Goal: Task Accomplishment & Management: Use online tool/utility

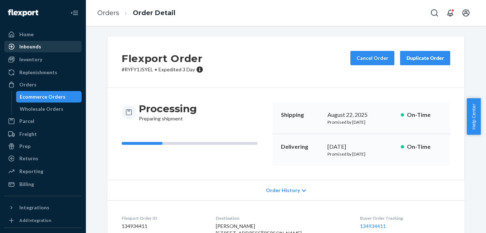
click at [52, 48] on div "Inbounds" at bounding box center [43, 47] width 76 height 10
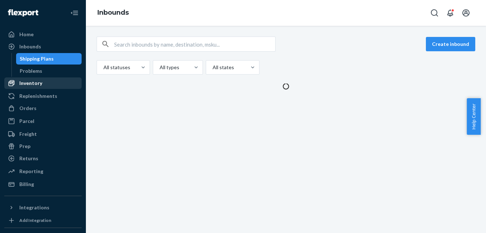
click at [47, 85] on div "Inventory" at bounding box center [43, 83] width 76 height 10
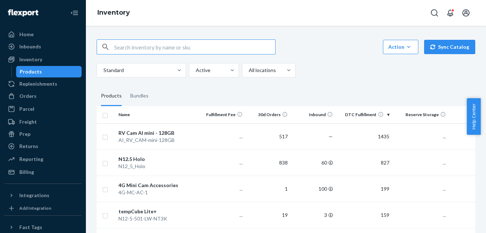
click at [160, 46] on input "text" at bounding box center [194, 47] width 161 height 14
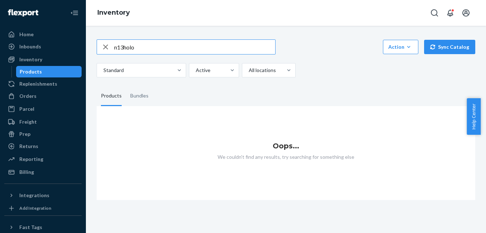
click at [124, 48] on input "n13holo" at bounding box center [194, 47] width 161 height 14
type input "n13 holo"
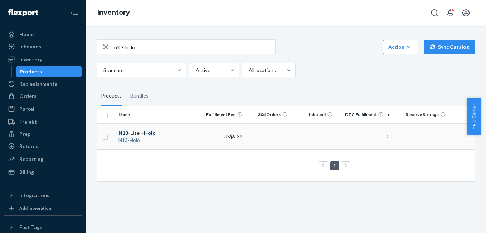
click at [140, 134] on div "N13 -Lite + Holo" at bounding box center [158, 132] width 79 height 7
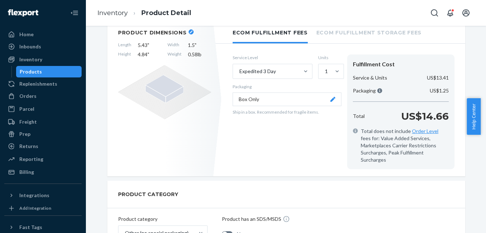
scroll to position [154, 0]
click at [193, 56] on span "0.58 lb" at bounding box center [199, 54] width 23 height 7
click at [187, 35] on header "Product Dimensions" at bounding box center [164, 33] width 93 height 6
click at [190, 33] on icon "button" at bounding box center [191, 32] width 3 height 3
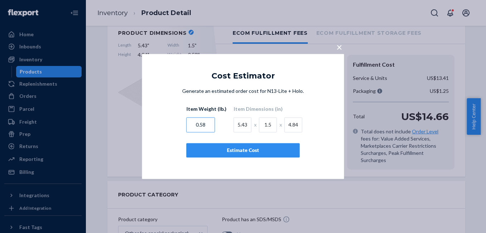
click at [205, 125] on input "0.58" at bounding box center [201, 124] width 29 height 15
type input "0.61"
click at [228, 155] on button "Estimate Cost" at bounding box center [244, 150] width 114 height 14
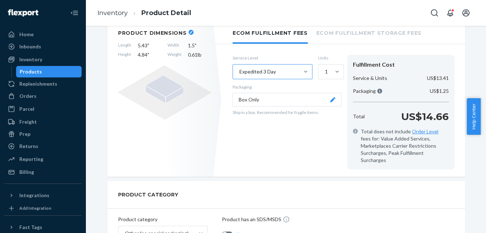
click at [296, 73] on div "Expedited 3 Day" at bounding box center [266, 71] width 66 height 14
click at [240, 73] on input "Expedited 3 Day" at bounding box center [239, 71] width 1 height 7
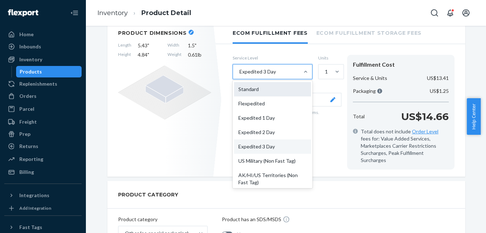
click at [274, 90] on div "Standard" at bounding box center [272, 89] width 77 height 14
click at [240, 75] on input "option Standard focused, 1 of 10. 10 results available. Use Up and Down to choo…" at bounding box center [239, 71] width 1 height 7
click at [282, 75] on div "Standard" at bounding box center [266, 71] width 66 height 14
click at [240, 75] on input "option Standard, selected. option Standard focused, 1 of 10. 10 results availab…" at bounding box center [239, 71] width 1 height 7
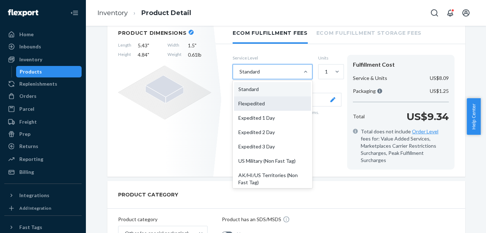
click at [267, 105] on div "Flexpedited" at bounding box center [272, 103] width 77 height 14
click at [240, 75] on input "option Standard, selected. option Flexpedited focused, 2 of 10. 10 results avai…" at bounding box center [239, 71] width 1 height 7
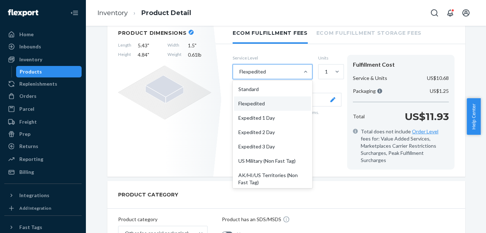
click at [274, 64] on div "Flexpedited" at bounding box center [273, 71] width 80 height 15
click at [240, 68] on input "option Flexpedited, selected. option Flexpedited focused, 2 of 10. 10 results a…" at bounding box center [239, 71] width 1 height 7
click at [256, 119] on div "Expedited 1 Day" at bounding box center [272, 118] width 77 height 14
click at [240, 75] on input "option Flexpedited, selected. option Expedited 1 Day focused, 3 of 10. 10 resul…" at bounding box center [239, 71] width 1 height 7
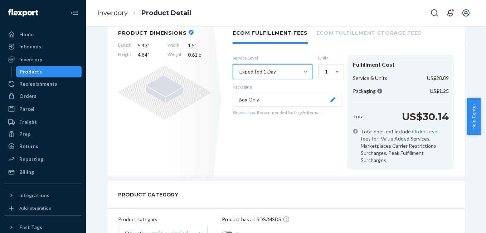
click at [281, 71] on div "Expedited 1 Day" at bounding box center [266, 71] width 66 height 14
click at [240, 71] on input "option Expedited 1 Day, selected. 0 results available. Select is focused ,type …" at bounding box center [239, 71] width 1 height 7
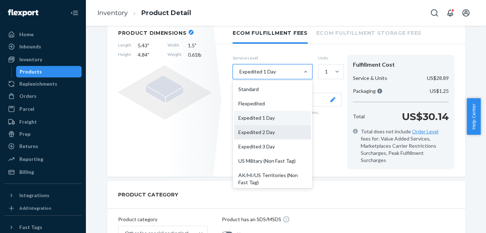
click at [261, 134] on div "Expedited 2 Day" at bounding box center [272, 132] width 77 height 14
click at [240, 75] on input "option Expedited 1 Day, selected. option Expedited 2 Day focused, 4 of 10. 10 r…" at bounding box center [239, 71] width 1 height 7
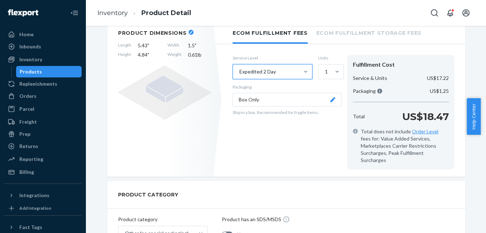
click at [277, 73] on div "Expedited 2 Day" at bounding box center [266, 71] width 66 height 14
click at [240, 73] on input "option Expedited 2 Day, selected. 0 results available. Select is focused ,type …" at bounding box center [239, 71] width 1 height 7
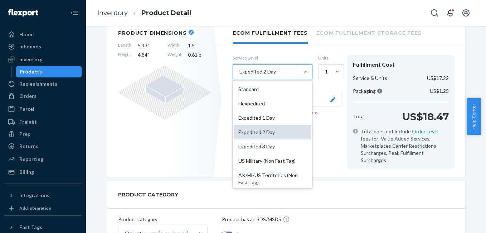
click at [263, 135] on div "Expedited 2 Day" at bounding box center [272, 132] width 77 height 14
click at [240, 75] on input "option Expedited 2 Day, selected. option Expedited 2 Day focused, 4 of 10. 10 r…" at bounding box center [239, 71] width 1 height 7
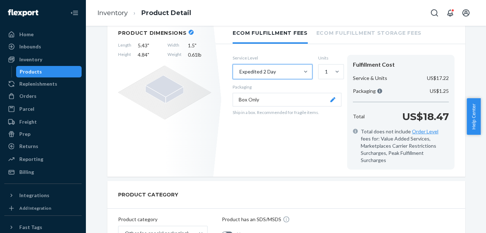
click at [287, 72] on div "Expedited 2 Day" at bounding box center [266, 71] width 66 height 14
click at [240, 72] on input "option Expedited 2 Day, selected. 0 results available. Select is focused ,type …" at bounding box center [239, 71] width 1 height 7
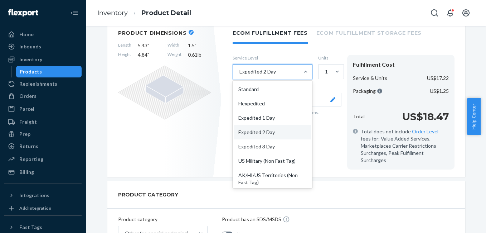
click at [272, 91] on div "Standard" at bounding box center [272, 89] width 77 height 14
click at [240, 75] on input "option Expedited 2 Day, selected. option Standard focused, 0 of 10. 10 results …" at bounding box center [239, 71] width 1 height 7
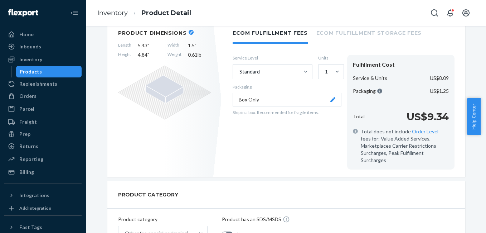
click at [178, 122] on div "Product Dimensions Length 5.43 " Width 1.5 " Height 4.84 " Weight 0.61 lb" at bounding box center [164, 100] width 115 height 154
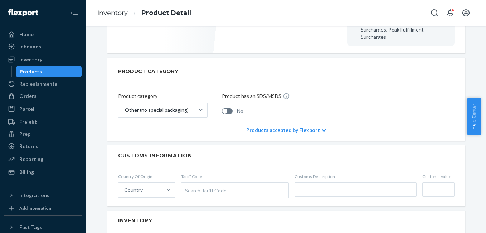
scroll to position [275, 0]
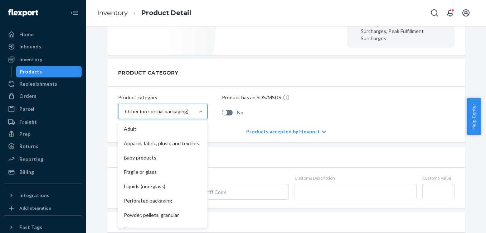
click at [168, 108] on div "Other (no special packaging)" at bounding box center [157, 111] width 64 height 7
click at [125, 108] on input "option Other (no special packaging) focused, 10 of 10. 10 results available. Us…" at bounding box center [124, 111] width 1 height 7
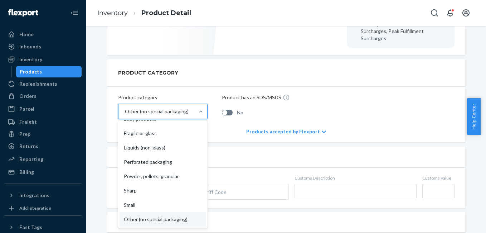
click at [168, 108] on div "Other (no special packaging)" at bounding box center [157, 111] width 64 height 7
click at [125, 108] on input "option Other (no special packaging) focused, 10 of 10. 10 results available. Us…" at bounding box center [124, 111] width 1 height 7
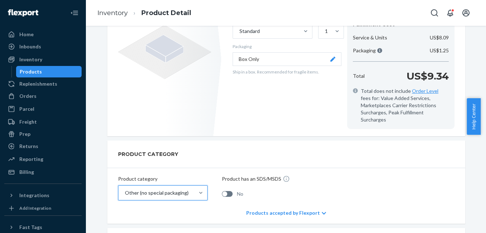
scroll to position [218, 0]
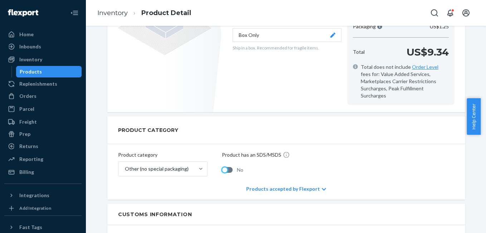
click at [223, 167] on div at bounding box center [224, 169] width 5 height 5
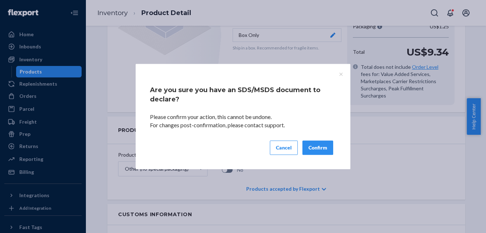
click at [319, 146] on button "Confirm" at bounding box center [318, 147] width 31 height 14
checkbox input "true"
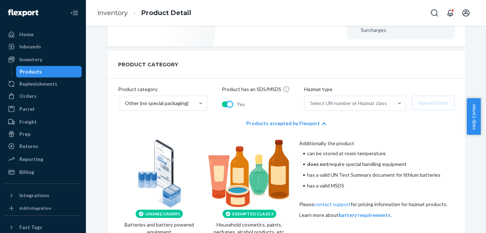
scroll to position [287, 0]
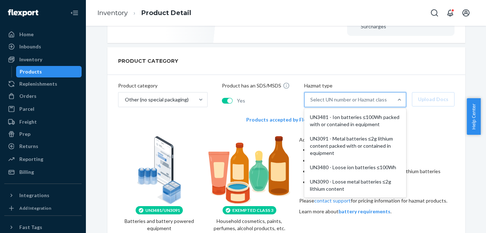
click at [384, 94] on div "Select UN number or Hazmat class" at bounding box center [349, 99] width 88 height 14
click at [311, 96] on input "option UN3481 - Ion batteries ≤100Wh packed with or contained in equipment focu…" at bounding box center [311, 99] width 1 height 7
click at [384, 94] on div "Select UN number or Hazmat class" at bounding box center [349, 99] width 88 height 14
click at [311, 96] on input "option UN3481 - Ion batteries ≤100Wh packed with or contained in equipment focu…" at bounding box center [311, 99] width 1 height 7
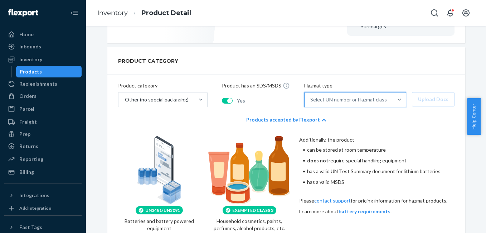
click at [384, 94] on div "Select UN number or Hazmat class" at bounding box center [349, 99] width 88 height 14
click at [311, 96] on input "0 results available. Select is focused ,type to refine list, press Down to open…" at bounding box center [311, 99] width 1 height 7
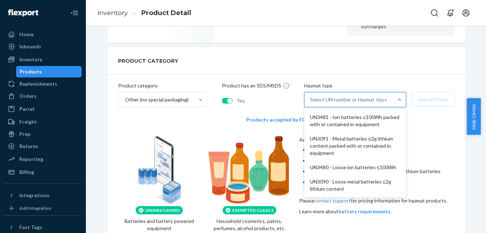
click at [384, 93] on div "Select UN number or Hazmat class" at bounding box center [349, 99] width 88 height 14
click at [311, 96] on input "option UN3481 - Ion batteries ≤100Wh packed with or contained in equipment focu…" at bounding box center [311, 99] width 1 height 7
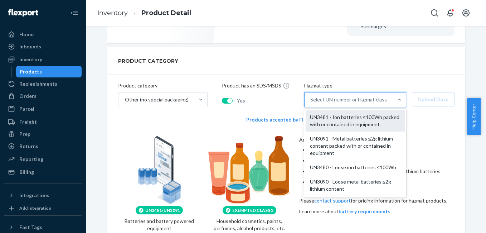
click at [372, 112] on div "UN3481 - Ion batteries ≤100Wh packed with or contained in equipment" at bounding box center [355, 120] width 99 height 21
click at [311, 103] on input "option UN3481 - Ion batteries ≤100Wh packed with or contained in equipment focu…" at bounding box center [311, 99] width 1 height 7
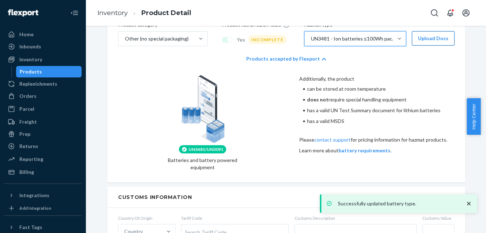
scroll to position [319, 0]
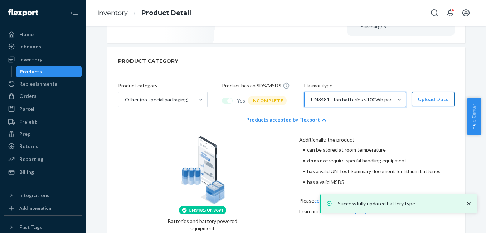
click at [441, 93] on button "Upload Docs" at bounding box center [433, 99] width 43 height 14
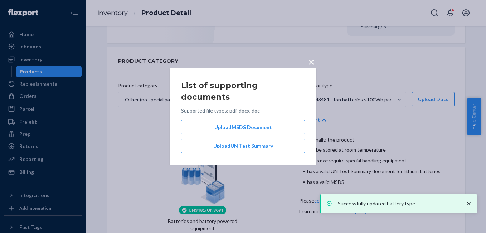
click at [315, 67] on button "×" at bounding box center [312, 60] width 10 height 13
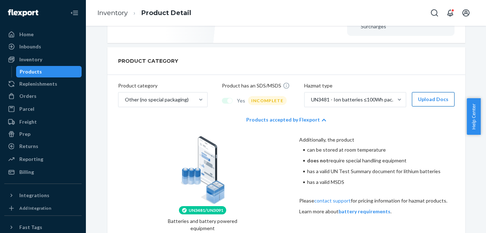
click at [427, 92] on button "Upload Docs" at bounding box center [433, 99] width 43 height 14
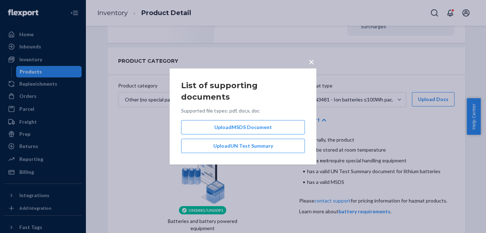
click at [262, 124] on span "Upload MSDS Document" at bounding box center [244, 127] width 58 height 7
click at [244, 123] on input "Upload MSDS Document" at bounding box center [243, 127] width 0 height 8
type input "C:\fakepath\MSDS 1000 mAh (1).pdf"
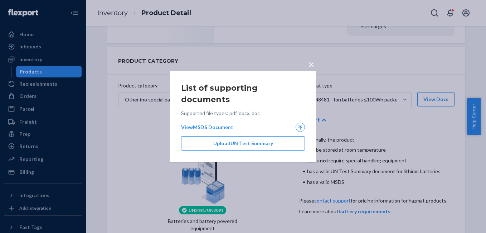
click at [240, 140] on span "Upload UN Test Summary" at bounding box center [244, 143] width 60 height 7
click at [243, 139] on input "Upload UN Test Summary" at bounding box center [243, 143] width 0 height 8
click at [257, 140] on span "Upload UN Test Summary" at bounding box center [244, 143] width 60 height 7
click at [244, 139] on input "Upload UN Test Summary" at bounding box center [243, 143] width 0 height 8
type input "C:\fakepath\TMB UN 38.3 (1).pdf"
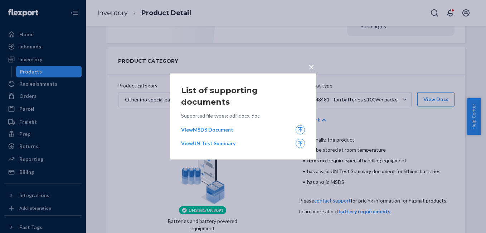
click at [311, 73] on span "×" at bounding box center [312, 67] width 6 height 12
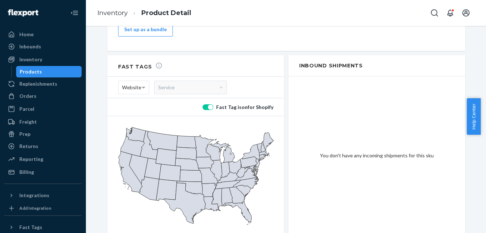
scroll to position [833, 0]
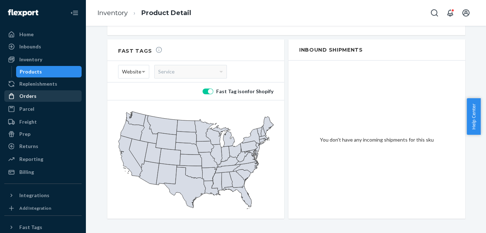
click at [43, 97] on div "Orders" at bounding box center [43, 96] width 76 height 10
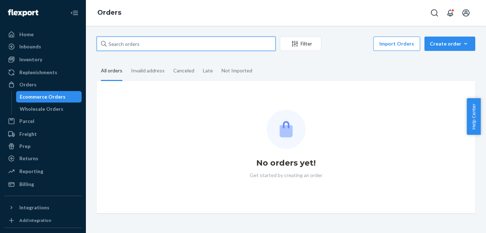
click at [139, 43] on input "text" at bounding box center [186, 44] width 179 height 14
paste input "3346496"
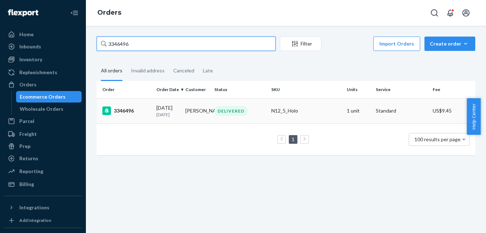
type input "3346496"
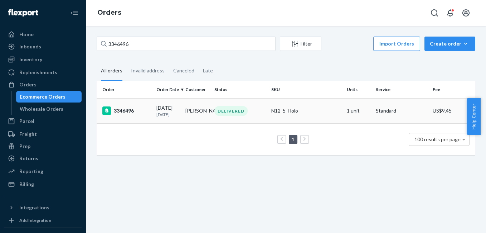
click at [123, 112] on div "3346496" at bounding box center [126, 110] width 48 height 9
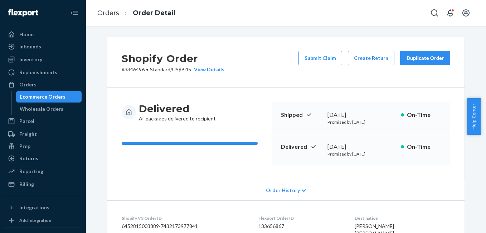
click at [417, 56] on div "Duplicate Order" at bounding box center [426, 57] width 38 height 7
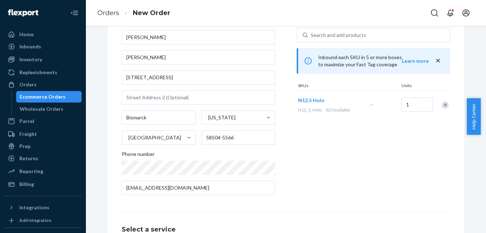
click at [443, 104] on div "Remove Item" at bounding box center [445, 104] width 7 height 7
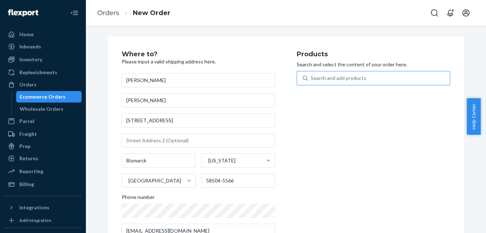
click at [346, 75] on div "Search and add products" at bounding box center [339, 78] width 56 height 7
click at [312, 75] on input "Search and add products" at bounding box center [311, 78] width 1 height 7
type input "4g"
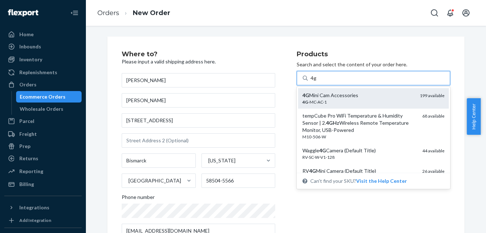
click at [354, 93] on div "4G Mini Cam Accessories" at bounding box center [359, 95] width 112 height 7
click at [317, 82] on input "4g" at bounding box center [314, 78] width 6 height 7
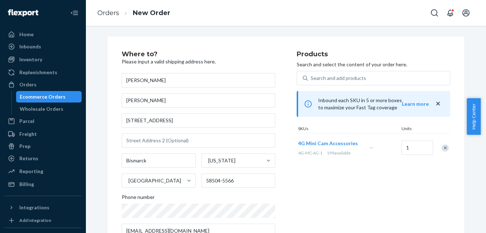
click at [442, 148] on div "Remove Item" at bounding box center [445, 147] width 7 height 7
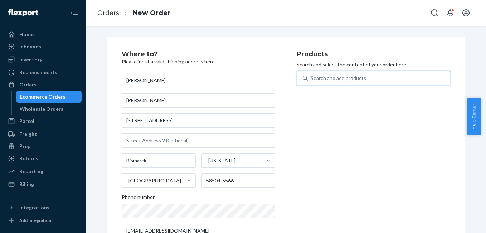
click at [319, 78] on div "Search and add products" at bounding box center [339, 78] width 56 height 7
click at [312, 78] on input "0 results available. Use Up and Down to choose options, press Enter to select t…" at bounding box center [311, 78] width 1 height 7
type input "4g"
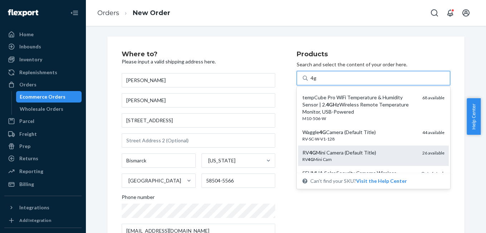
scroll to position [26, 0]
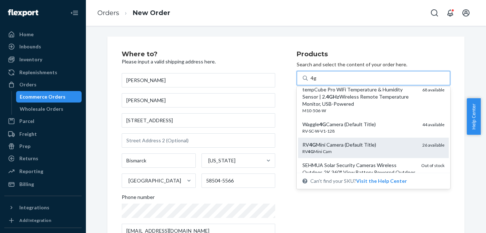
click at [365, 149] on div "RV 4G Mini Cam" at bounding box center [360, 151] width 114 height 6
click at [317, 82] on input "4g" at bounding box center [314, 78] width 6 height 7
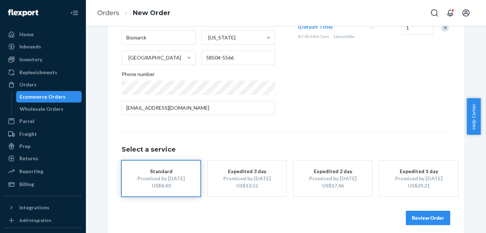
scroll to position [129, 0]
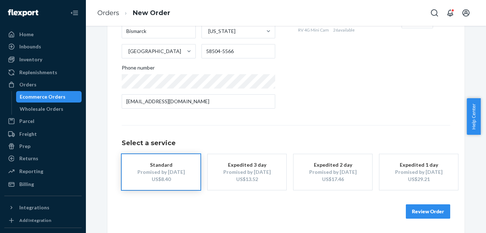
click at [245, 168] on div "Expedited 3 day" at bounding box center [247, 164] width 57 height 7
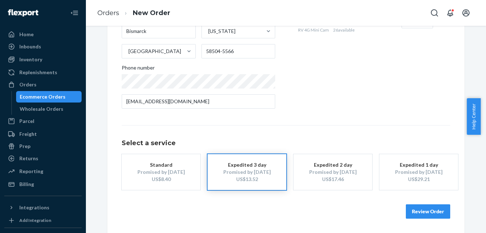
click at [436, 213] on button "Review Order" at bounding box center [428, 211] width 44 height 14
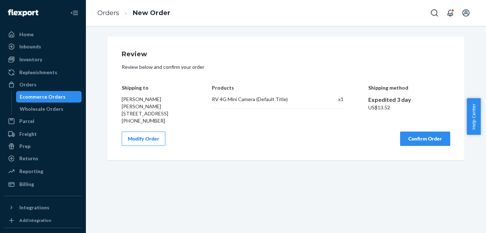
click at [420, 145] on button "Confirm Order" at bounding box center [425, 138] width 50 height 14
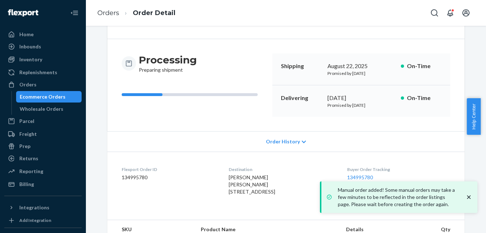
scroll to position [96, 0]
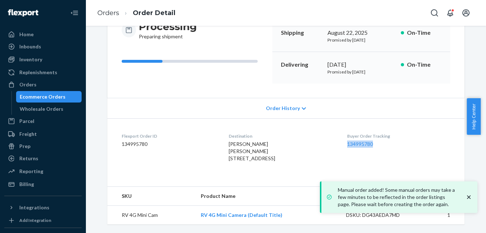
copy link "134995780"
drag, startPoint x: 349, startPoint y: 135, endPoint x: 390, endPoint y: 140, distance: 41.1
click at [390, 140] on dl "Flexport Order ID 134995780 Destination Randal Mitschke Randal Mitschke 120 W S…" at bounding box center [286, 148] width 358 height 61
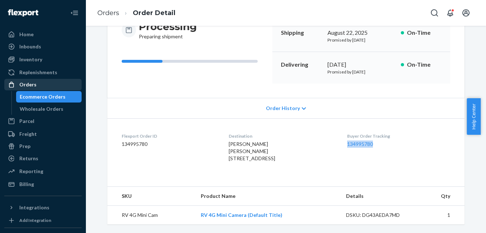
click at [53, 90] on link "Orders" at bounding box center [42, 84] width 77 height 11
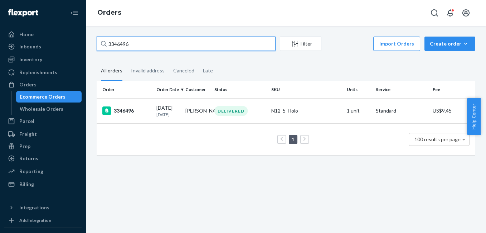
click at [123, 43] on input "3346496" at bounding box center [186, 44] width 179 height 14
paste input "134945165"
click at [145, 41] on input "134945165" at bounding box center [186, 44] width 179 height 14
paste input "24288"
type input "134924288"
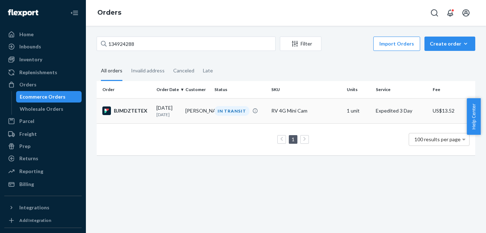
click at [129, 111] on div "BJMDZTETEX" at bounding box center [126, 110] width 48 height 9
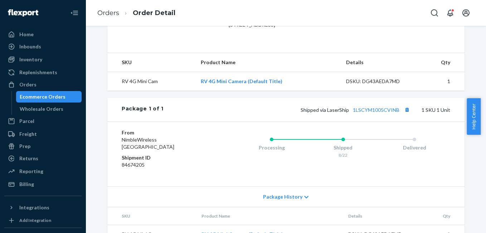
scroll to position [217, 0]
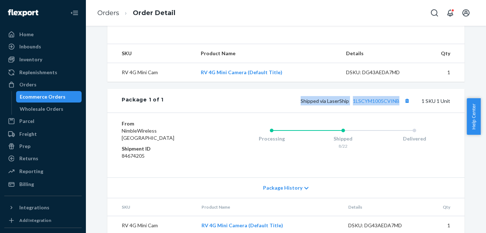
drag, startPoint x: 303, startPoint y: 115, endPoint x: 399, endPoint y: 110, distance: 96.1
click at [399, 110] on div "Package 1 of 1 Shipped via LaserShip 1LSCYM1005CVINB 1 SKU 1 Unit" at bounding box center [286, 101] width 358 height 24
copy span "Shipped via LaserShip 1LSCYM1005CVINB"
click at [38, 81] on div "Orders" at bounding box center [43, 85] width 76 height 10
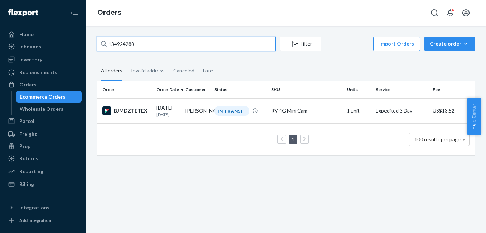
click at [155, 38] on input "134924288" at bounding box center [186, 44] width 179 height 14
paste input "06405"
type input "134906405"
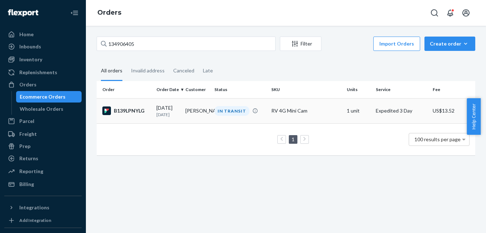
click at [129, 110] on div "B139LPNYLG" at bounding box center [126, 110] width 48 height 9
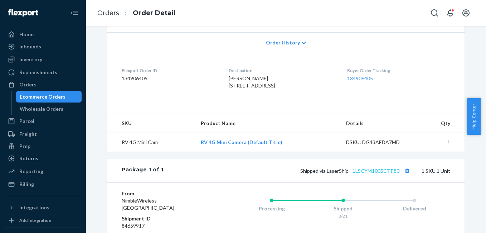
scroll to position [158, 0]
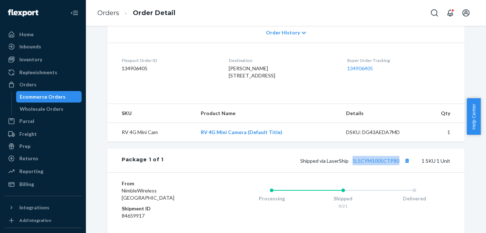
drag, startPoint x: 353, startPoint y: 181, endPoint x: 398, endPoint y: 176, distance: 45.1
click at [398, 172] on div "Package 1 of 1 Shipped via LaserShip 1LSCYM1005CTP80 1 SKU 1 Unit" at bounding box center [286, 161] width 358 height 24
click at [31, 84] on div "Orders" at bounding box center [27, 84] width 17 height 7
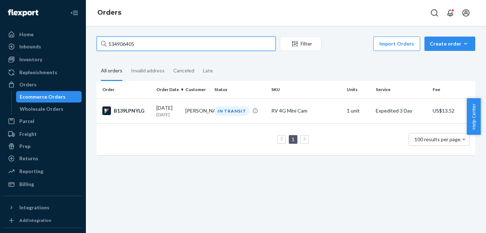
click at [131, 45] on input "134906405" at bounding box center [186, 44] width 179 height 14
paste input "3347076"
type input "3347076"
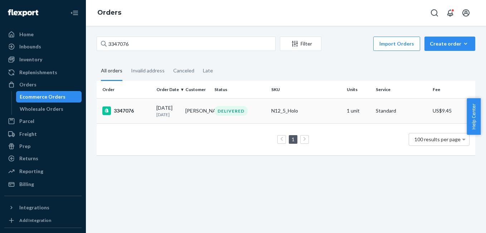
click at [120, 110] on div "3347076" at bounding box center [126, 110] width 48 height 9
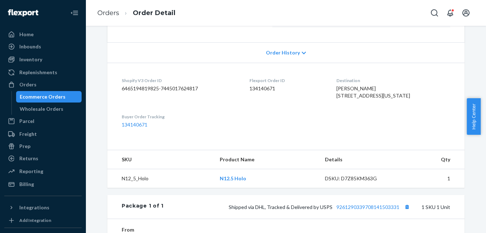
scroll to position [135, 0]
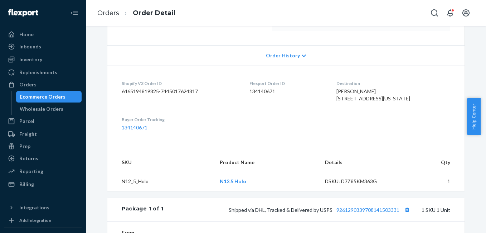
click at [287, 145] on dl "Shopify V3 Order ID 6465194819825-7445017624817 Flexport Order ID 134140671 Des…" at bounding box center [286, 106] width 358 height 80
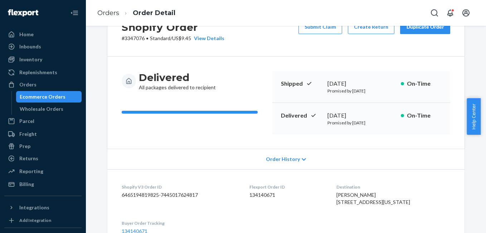
scroll to position [0, 0]
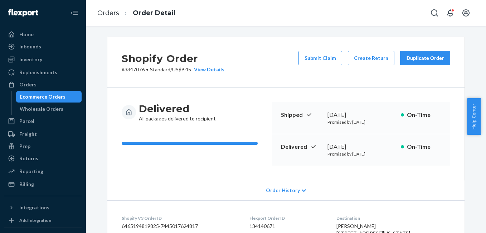
click at [423, 58] on div "Duplicate Order" at bounding box center [426, 57] width 38 height 7
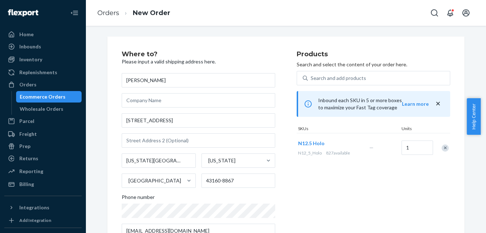
click at [443, 149] on div "Remove Item" at bounding box center [445, 147] width 7 height 7
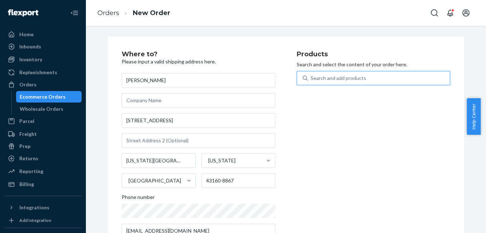
click at [357, 80] on div "Search and add products" at bounding box center [339, 78] width 56 height 7
click at [312, 80] on input "Search and add products" at bounding box center [311, 78] width 1 height 7
type input "4g"
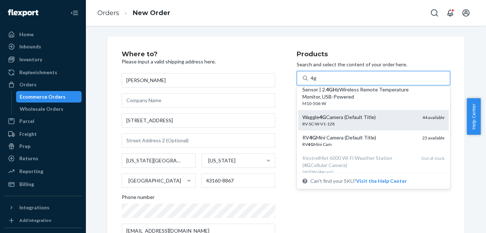
scroll to position [55, 0]
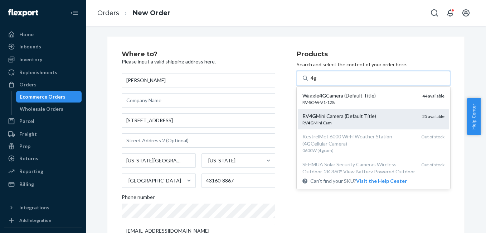
click at [354, 120] on div "RV 4G Mini Cam" at bounding box center [360, 123] width 114 height 6
click at [317, 82] on input "4g" at bounding box center [314, 78] width 6 height 7
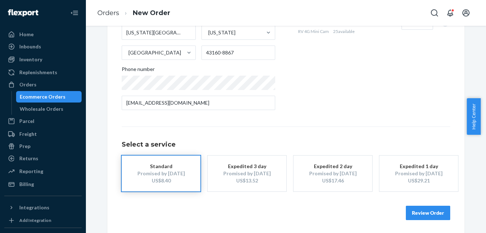
scroll to position [129, 0]
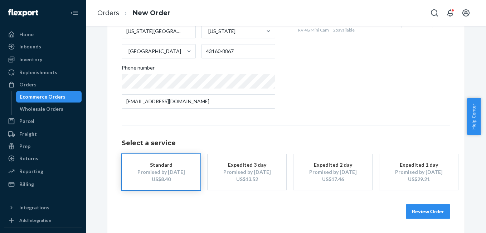
click at [249, 176] on div "US$13.52" at bounding box center [247, 179] width 57 height 7
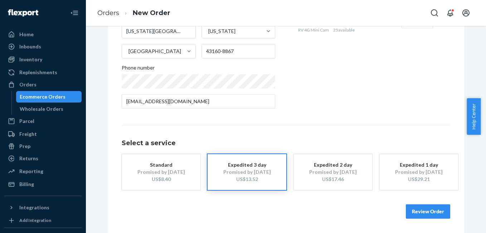
click at [429, 214] on button "Review Order" at bounding box center [428, 211] width 44 height 14
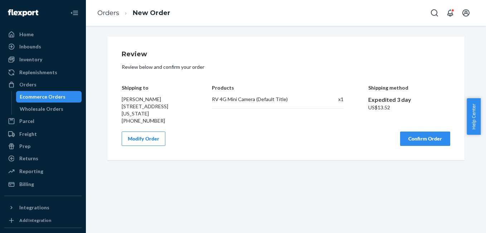
click at [435, 146] on button "Confirm Order" at bounding box center [425, 138] width 50 height 14
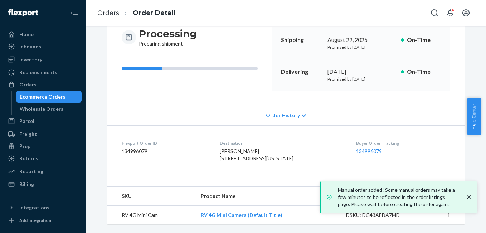
scroll to position [89, 0]
drag, startPoint x: 356, startPoint y: 140, endPoint x: 397, endPoint y: 144, distance: 40.3
click at [397, 144] on dl "Flexport Order ID 134996079 Destination Tammy A. Mayer 3778 US Highway 35 NW Wa…" at bounding box center [286, 152] width 358 height 54
copy link "134996079"
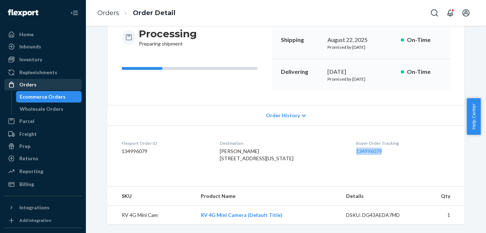
click at [42, 79] on link "Orders" at bounding box center [42, 84] width 77 height 11
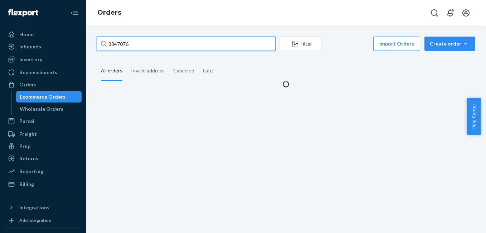
click at [140, 47] on input "3347076" at bounding box center [186, 44] width 179 height 14
paste input "132"
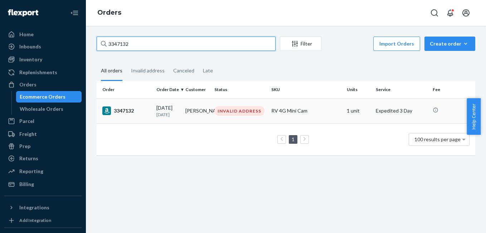
type input "3347132"
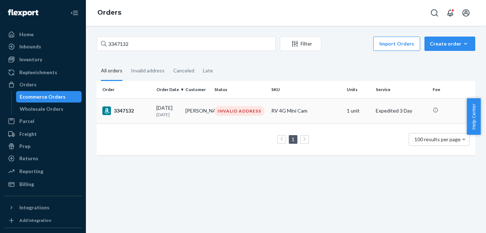
click at [130, 113] on div "3347132" at bounding box center [126, 110] width 48 height 9
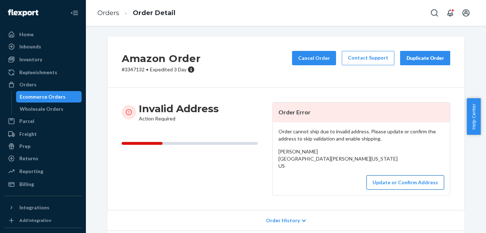
click at [376, 190] on button "Update or Confirm Address" at bounding box center [406, 182] width 78 height 14
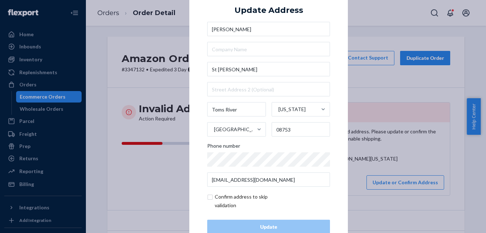
click at [395, 95] on div "× Update Address Angelo Crespo St Moritz Pl Toms River New Jersey United States…" at bounding box center [243, 116] width 486 height 233
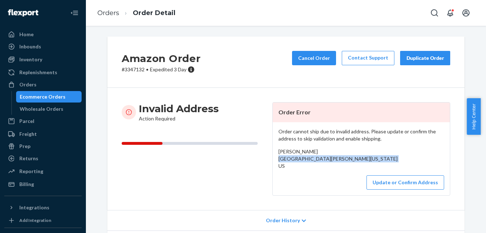
drag, startPoint x: 273, startPoint y: 158, endPoint x: 345, endPoint y: 168, distance: 72.0
click at [345, 168] on div "Order cannot ship due to invalid address. Please update or confirm the address …" at bounding box center [361, 158] width 177 height 73
copy span "St Moritz Pl Toms River, New Jersey 08753"
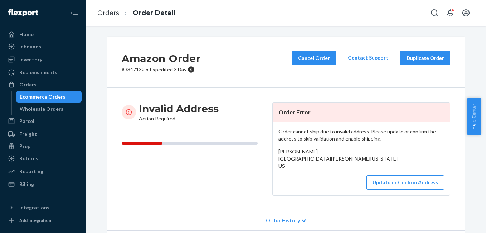
click at [287, 181] on div "Order cannot ship due to invalid address. Please update or confirm the address …" at bounding box center [361, 158] width 177 height 73
click at [133, 71] on p "# 3347132 • Expedited 3 Day" at bounding box center [161, 69] width 79 height 7
drag, startPoint x: 133, startPoint y: 71, endPoint x: 129, endPoint y: 67, distance: 5.6
click at [129, 67] on p "# 3347132 • Expedited 3 Day" at bounding box center [161, 69] width 79 height 7
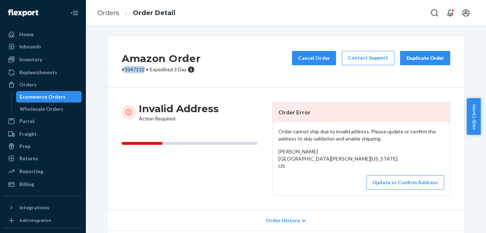
click at [129, 67] on p "# 3347132 • Expedited 3 Day" at bounding box center [161, 69] width 79 height 7
copy p "3347132"
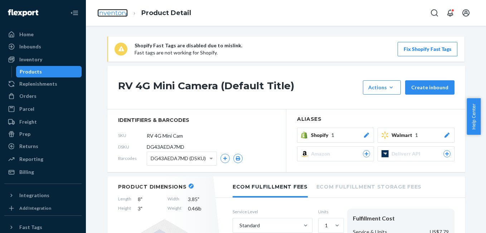
click at [109, 14] on link "Inventory" at bounding box center [112, 13] width 30 height 8
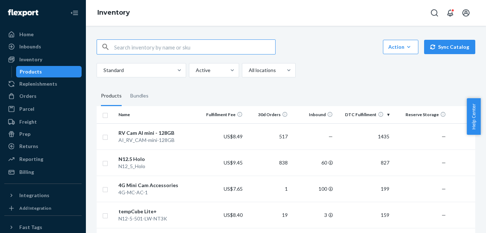
click at [127, 47] on input "text" at bounding box center [194, 47] width 161 height 14
type input "n13"
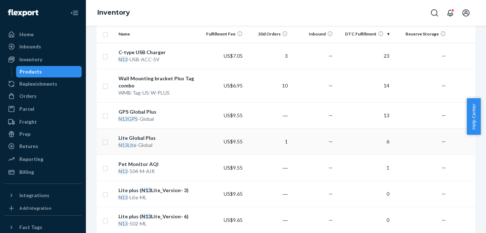
scroll to position [81, 0]
click at [128, 139] on div "Lite Global Plus" at bounding box center [158, 137] width 79 height 7
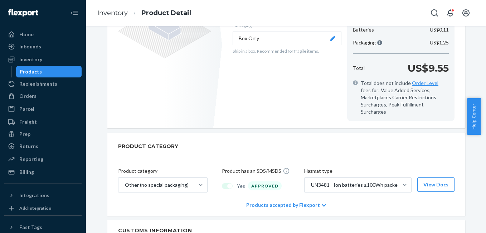
scroll to position [227, 0]
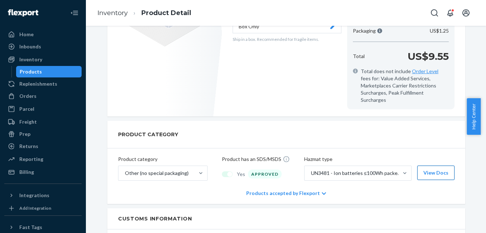
click at [442, 166] on button "View Docs" at bounding box center [436, 173] width 37 height 14
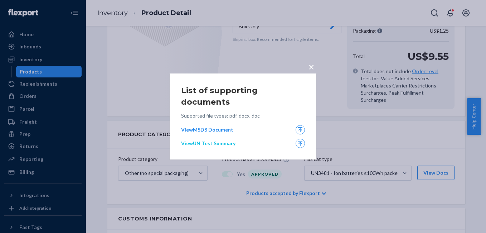
click at [222, 140] on link "View UN Test Summary" at bounding box center [236, 143] width 110 height 7
